Goal: Task Accomplishment & Management: Manage account settings

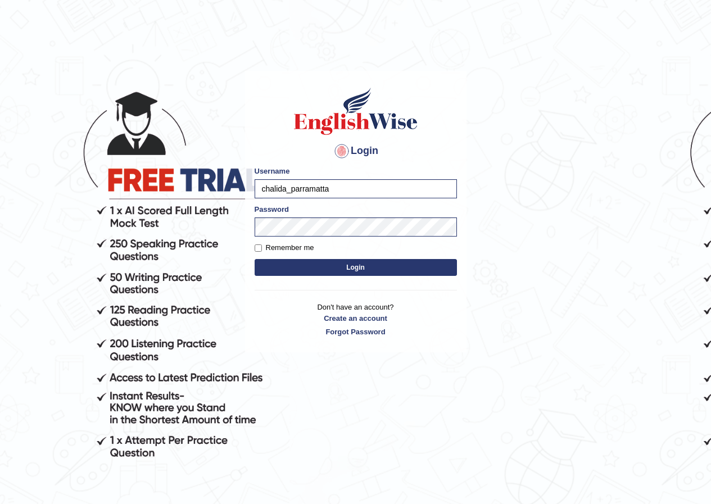
click at [285, 188] on input "chalida_parramatta" at bounding box center [356, 188] width 202 height 19
type input "annifred_parramatta"
click at [255, 259] on button "Login" at bounding box center [356, 267] width 202 height 17
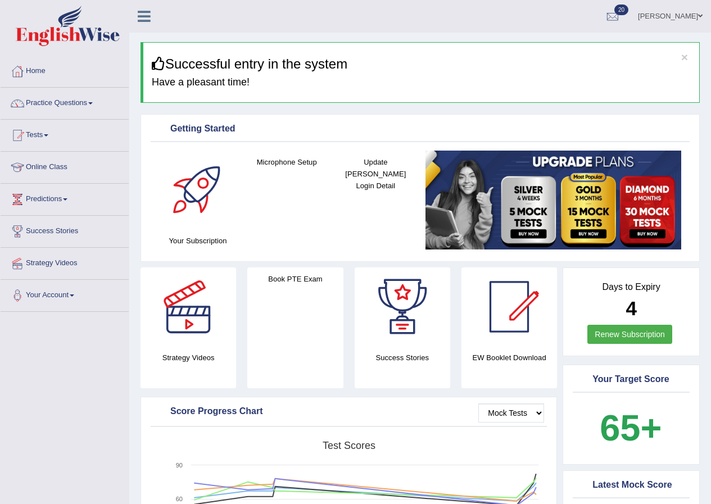
click at [84, 103] on link "Practice Questions" at bounding box center [65, 102] width 128 height 28
click at [85, 103] on link "Practice Questions" at bounding box center [65, 102] width 128 height 28
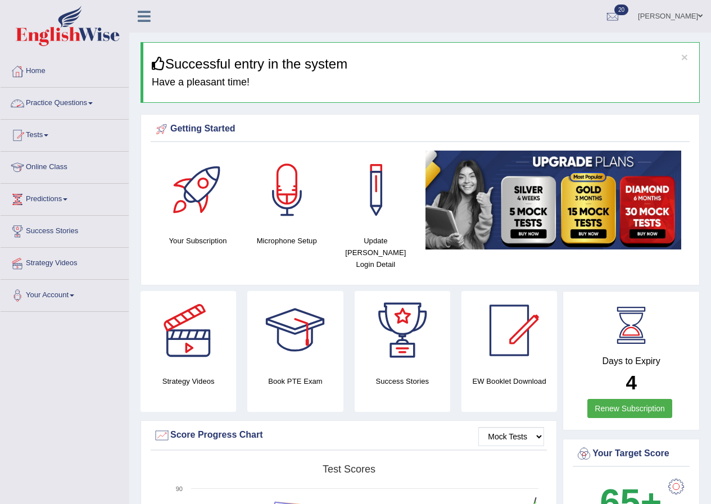
click at [89, 108] on link "Practice Questions" at bounding box center [65, 102] width 128 height 28
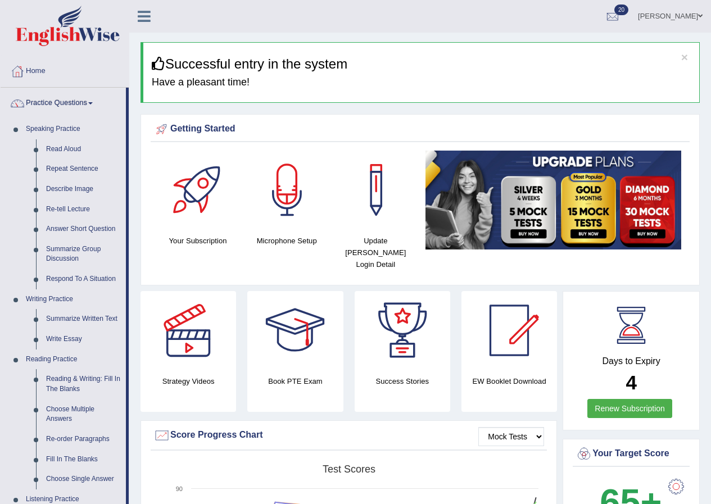
click at [691, 17] on link "Annifred Onaghise" at bounding box center [669, 14] width 81 height 29
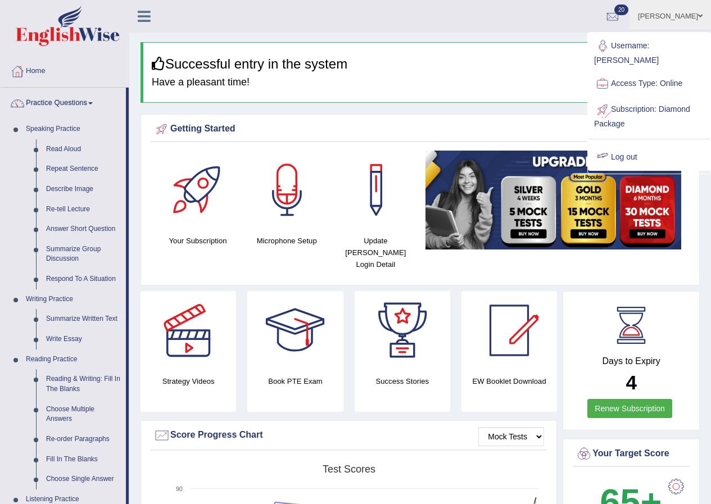
click at [617, 160] on link "Log out" at bounding box center [648, 157] width 121 height 26
